Goal: Subscribe to service/newsletter

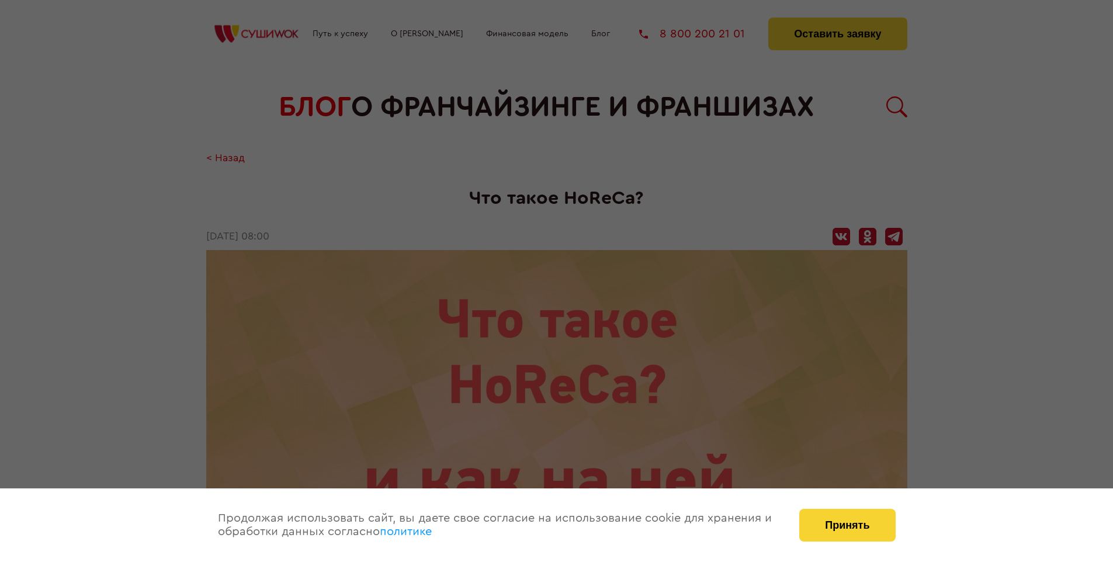
scroll to position [1249, 0]
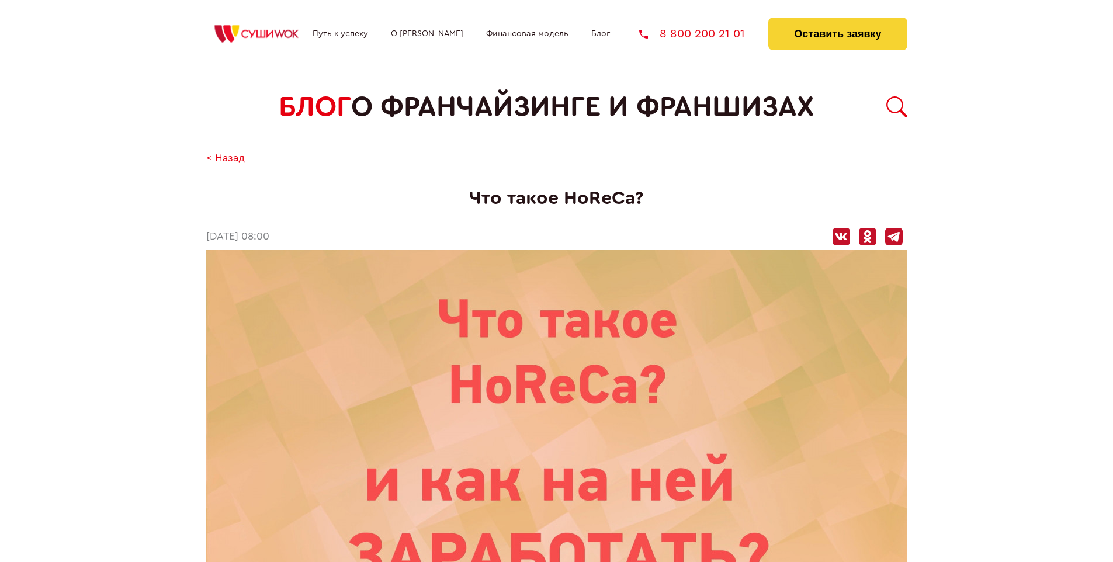
scroll to position [1249, 0]
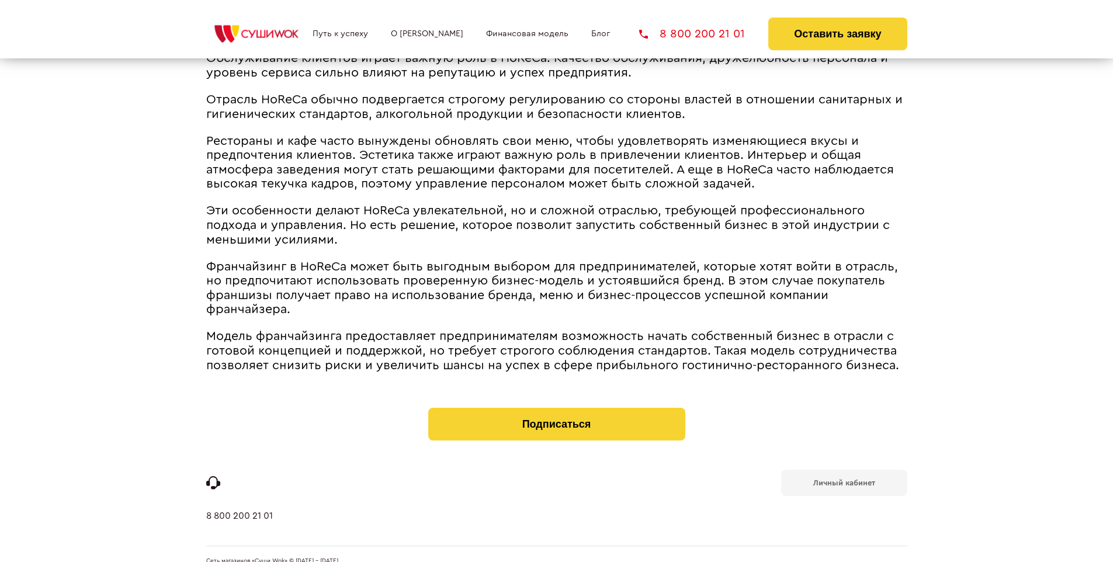
click at [844, 479] on b "Личный кабинет" at bounding box center [845, 483] width 62 height 8
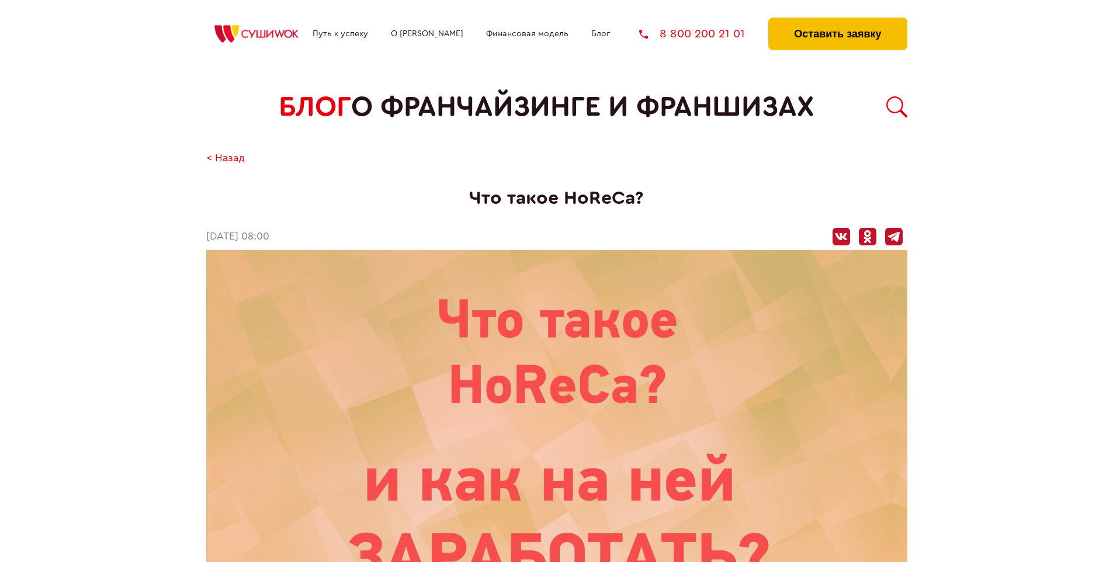
click at [838, 20] on button "Оставить заявку" at bounding box center [838, 34] width 139 height 33
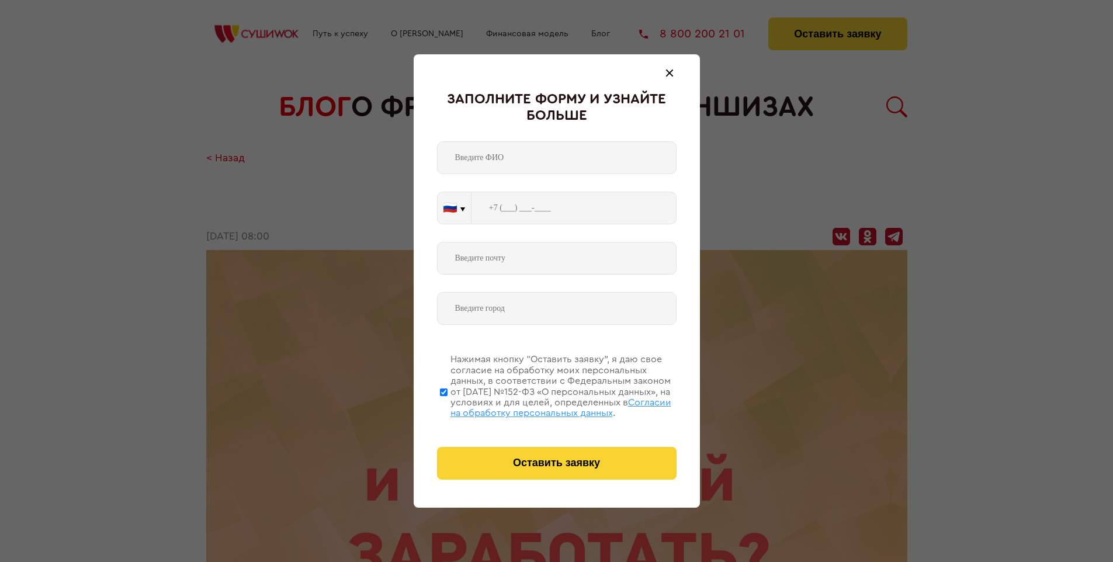
click at [542, 406] on span "Согласии на обработку персональных данных" at bounding box center [561, 408] width 221 height 20
click at [448, 406] on input "Нажимая кнопку “Оставить заявку”, я даю свое согласие на обработку моих персона…" at bounding box center [444, 392] width 8 height 94
checkbox input "false"
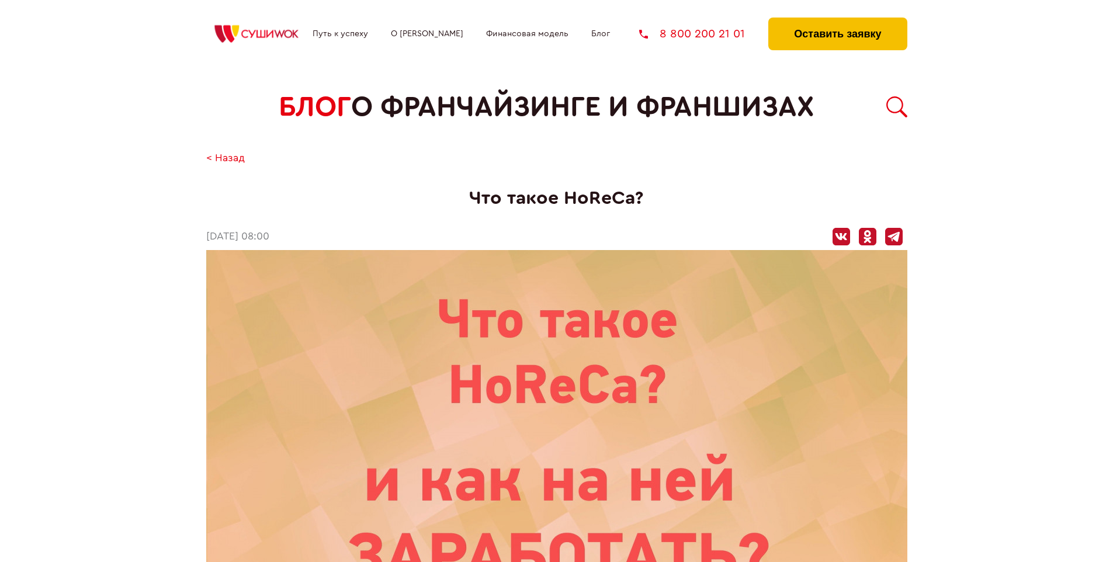
click at [838, 20] on button "Оставить заявку" at bounding box center [838, 34] width 139 height 33
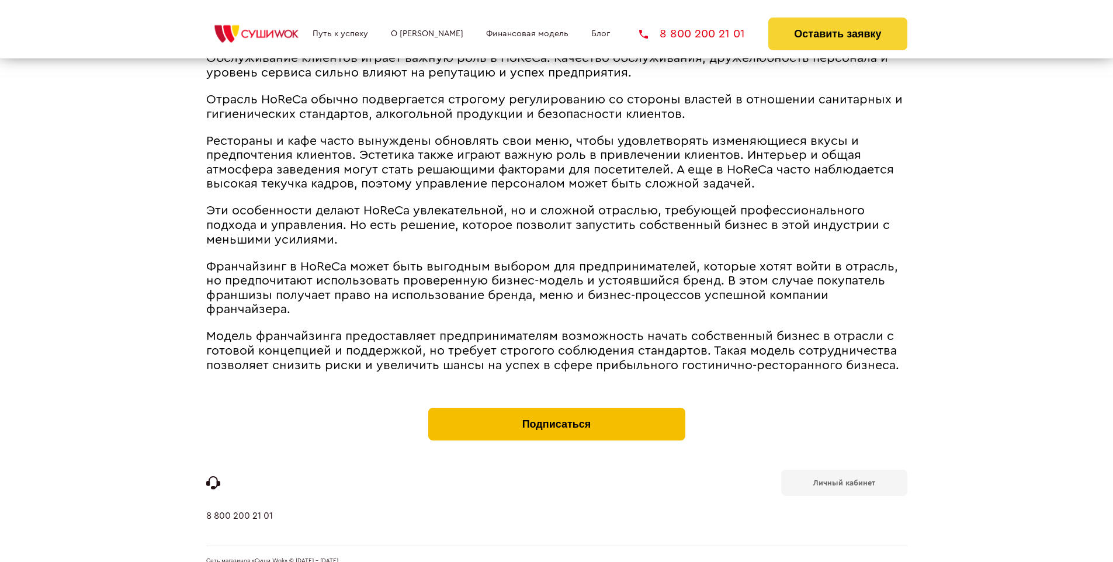
click at [556, 408] on button "Подписаться" at bounding box center [556, 424] width 257 height 33
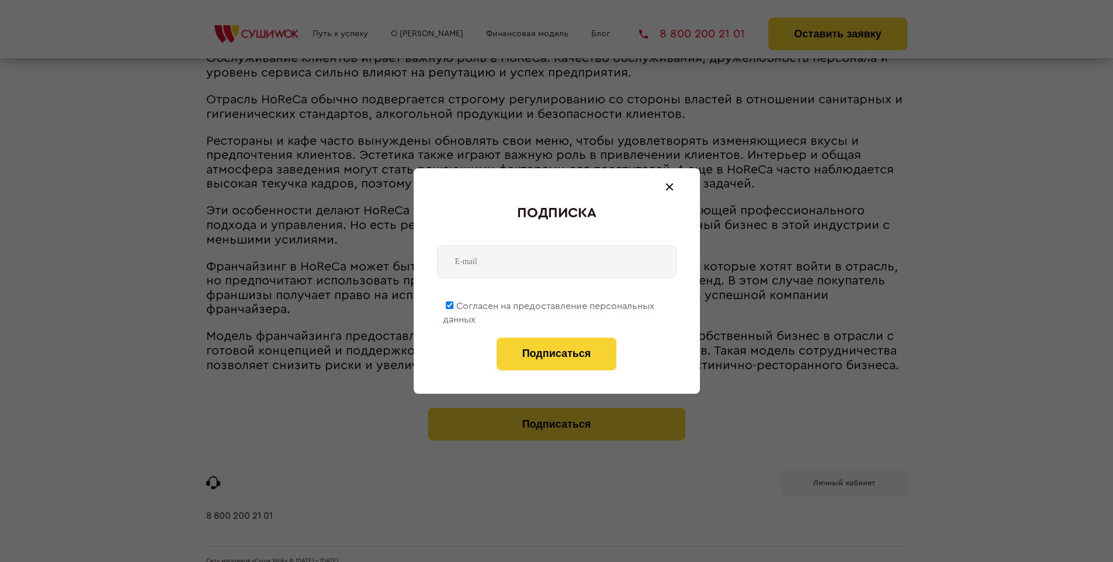
click at [549, 304] on span "Согласен на предоставление персональных данных" at bounding box center [549, 313] width 212 height 23
click at [454, 304] on input "Согласен на предоставление персональных данных" at bounding box center [450, 306] width 8 height 8
checkbox input "false"
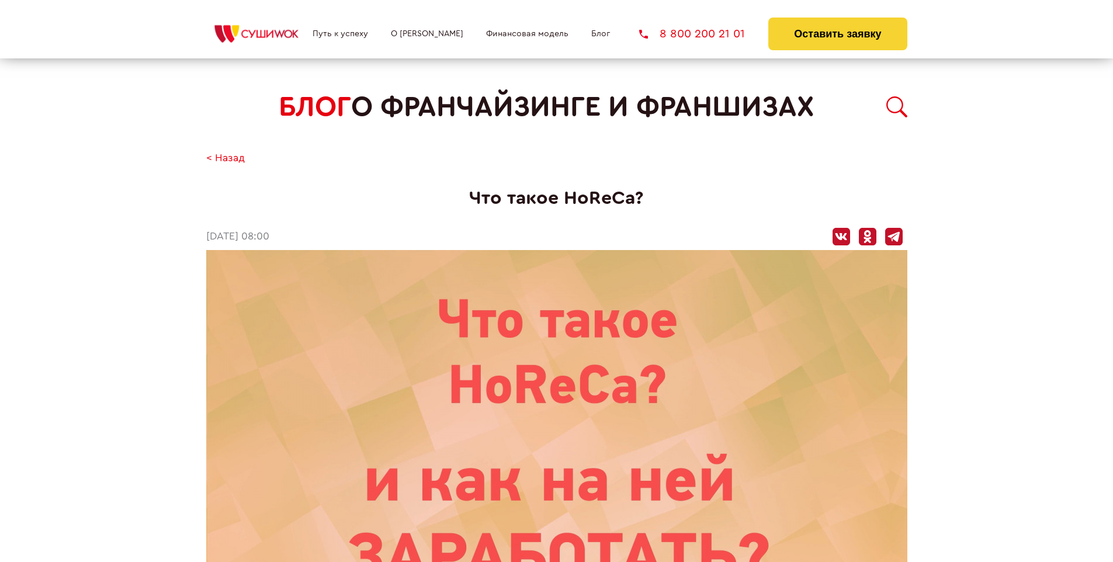
scroll to position [1249, 0]
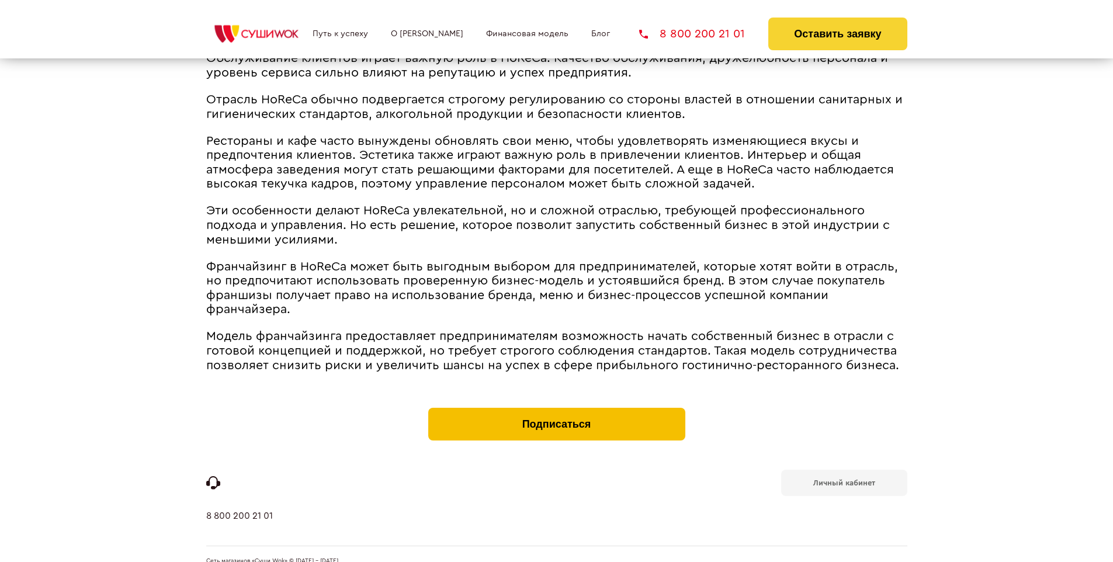
click at [556, 408] on button "Подписаться" at bounding box center [556, 424] width 257 height 33
